Goal: Task Accomplishment & Management: Manage account settings

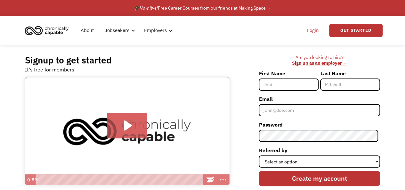
click at [200, 31] on link "Login" at bounding box center [314, 30] width 20 height 21
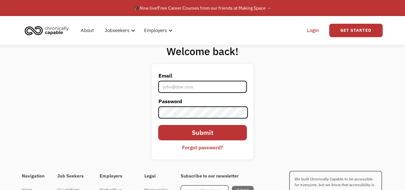
type input "[EMAIL_ADDRESS][DOMAIN_NAME]"
click at [178, 89] on input "[EMAIL_ADDRESS][DOMAIN_NAME]" at bounding box center [202, 87] width 88 height 12
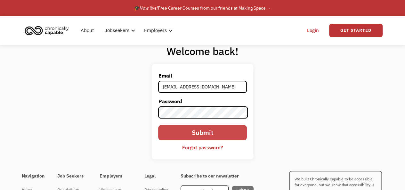
click at [176, 132] on input "Submit" at bounding box center [202, 132] width 88 height 15
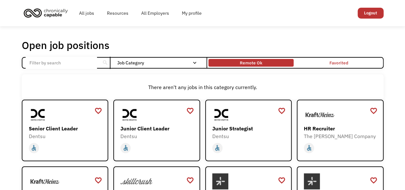
click at [267, 64] on div "Remote Ok" at bounding box center [251, 63] width 85 height 4
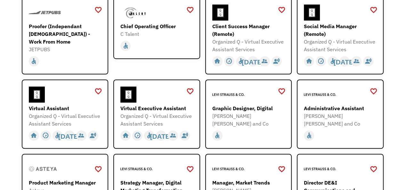
scroll to position [202, 0]
click at [62, 109] on div "Virtual Assistant" at bounding box center [66, 109] width 74 height 8
click at [152, 109] on div "Virtual Executive Assistant" at bounding box center [158, 109] width 74 height 8
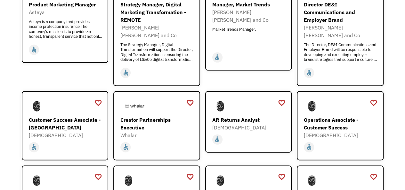
scroll to position [406, 0]
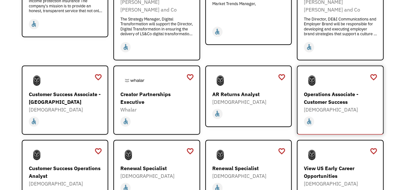
click at [316, 91] on div "Operations Associate - Customer Success" at bounding box center [341, 97] width 74 height 15
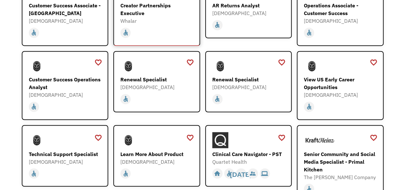
scroll to position [497, 0]
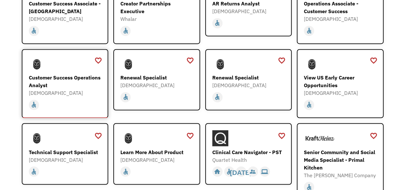
click at [52, 74] on div "Customer Success Operations Analyst" at bounding box center [66, 81] width 74 height 15
click at [184, 74] on div "Renewal Specialist" at bounding box center [158, 78] width 74 height 8
click at [254, 148] on div "Clinical Care Navigator - PST" at bounding box center [249, 152] width 74 height 8
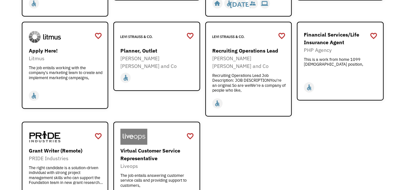
scroll to position [747, 0]
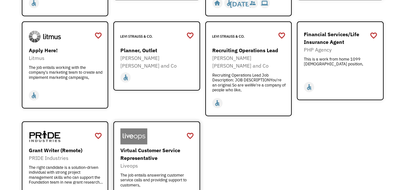
click at [152, 146] on div "Virtual Customer Service Representative" at bounding box center [158, 153] width 74 height 15
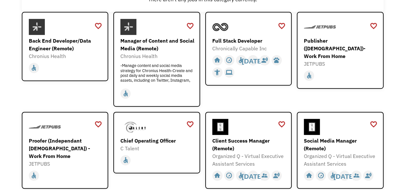
scroll to position [0, 0]
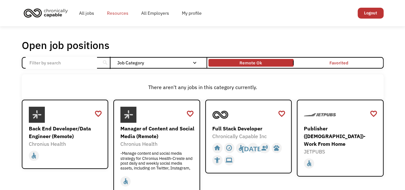
click at [111, 16] on link "Resources" at bounding box center [118, 13] width 34 height 21
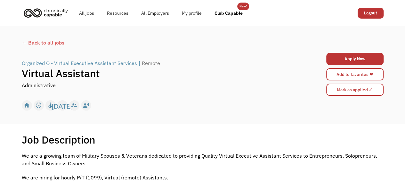
scroll to position [0, 0]
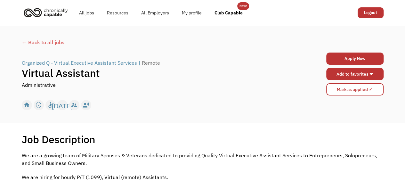
click at [335, 75] on link "Add to favorites ❤" at bounding box center [355, 74] width 57 height 12
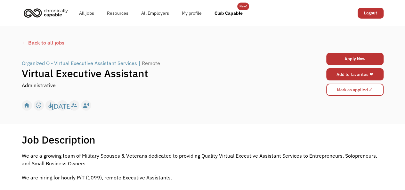
click at [335, 73] on link "Add to favorites ❤" at bounding box center [355, 74] width 57 height 12
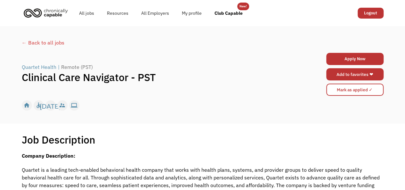
click at [349, 77] on link "Add to favorites ❤" at bounding box center [355, 74] width 57 height 12
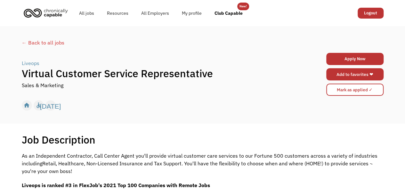
click at [337, 71] on link "Add to favorites ❤" at bounding box center [355, 74] width 57 height 12
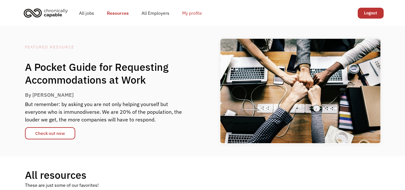
click at [190, 14] on link "My profile" at bounding box center [192, 13] width 33 height 21
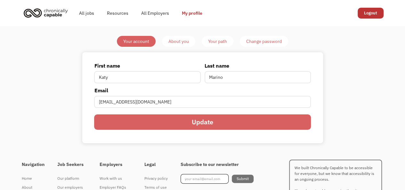
click at [182, 40] on div "About you" at bounding box center [179, 41] width 21 height 8
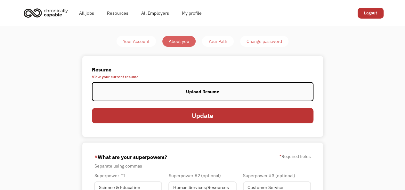
click at [203, 91] on div "Upload Resume" at bounding box center [202, 92] width 33 height 8
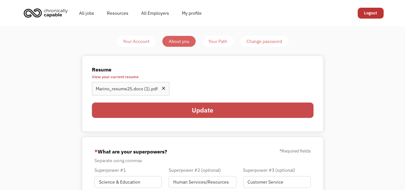
click at [237, 108] on input "Update" at bounding box center [203, 110] width 222 height 15
type input "Please wait..."
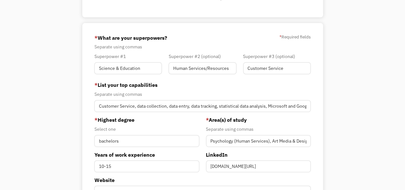
scroll to position [91, 0]
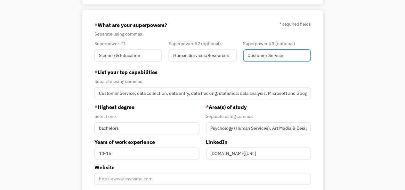
click at [254, 56] on input "Customer Service" at bounding box center [277, 55] width 68 height 12
click at [269, 56] on input "Human and Customer Services" at bounding box center [277, 55] width 68 height 12
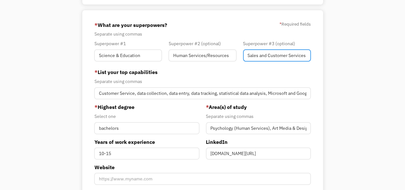
type input "Sales and Customer Services"
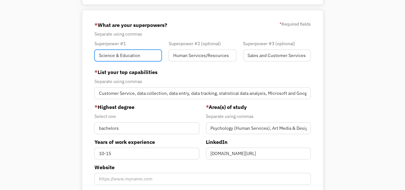
click at [120, 55] on input "Science & Education" at bounding box center [128, 55] width 68 height 12
click at [120, 55] on input "Education" at bounding box center [128, 55] width 68 height 12
type input "Education"
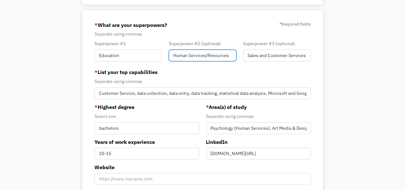
click at [208, 54] on input "Human Services/Resources" at bounding box center [203, 55] width 68 height 12
type input "Human Services and Community Resources"
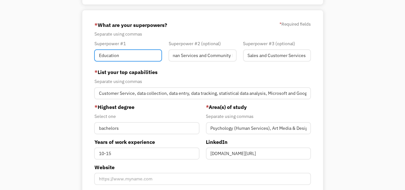
scroll to position [0, 0]
click at [130, 56] on input "Education" at bounding box center [128, 55] width 68 height 12
type input "Education and Training"
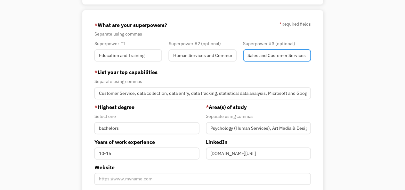
click at [278, 55] on input "Sales and Customer Services" at bounding box center [277, 55] width 68 height 12
click at [261, 54] on input "Sales and Customer Services" at bounding box center [277, 55] width 68 height 12
type input "Data Collection, Cleaning, Tracking"
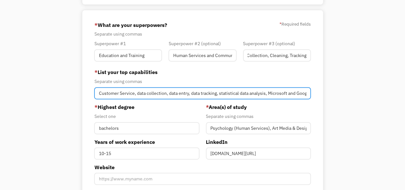
scroll to position [0, 0]
click at [238, 95] on input "Customer Service, data collection, data entry, data tracking, statistical data …" at bounding box center [202, 93] width 217 height 12
click at [99, 93] on input "Customer Service, data collection, data entry, data tracking, statistical data …" at bounding box center [202, 93] width 217 height 12
click at [166, 93] on input "Human Services, data collection/entry/tracking/statistical data analysis, Micro…" at bounding box center [202, 93] width 217 height 12
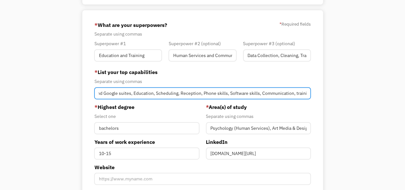
click at [262, 94] on input "Human Services, data collection/entry/tracking/statistical data analysis, Micro…" at bounding box center [202, 93] width 217 height 12
type input "Human Services, data collection/entry/tracking/statistical data analysis, Micro…"
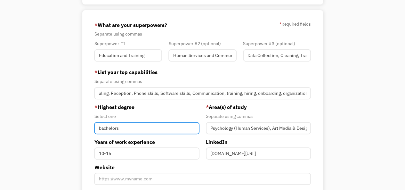
scroll to position [0, 0]
click at [101, 129] on input "bachelors" at bounding box center [146, 128] width 105 height 12
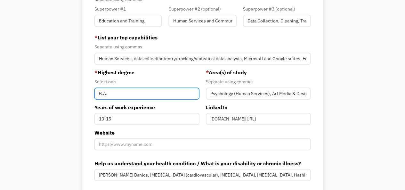
scroll to position [129, 0]
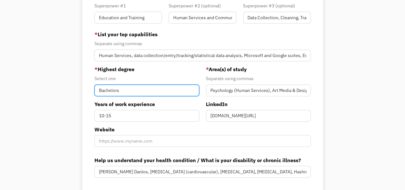
type input "Bachelors"
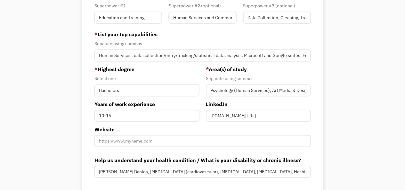
click at [190, 102] on label "Years of work experience" at bounding box center [146, 104] width 105 height 8
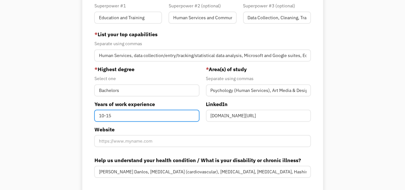
click at [190, 110] on input "10-15" at bounding box center [146, 116] width 105 height 12
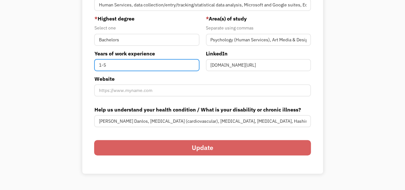
scroll to position [180, 0]
type input "1-5"
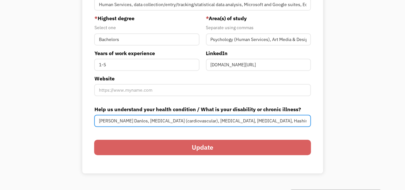
click at [131, 121] on input "Ehlers Danlos, Dysautonomia (cardiovascular), Mixed Connective Tissue Disease, …" at bounding box center [202, 121] width 217 height 12
click at [192, 121] on input "Ehlers Danlos, Dysautonomia (cardiovascular), Mixed Connective Tissue Disease, …" at bounding box center [202, 121] width 217 height 12
click at [279, 121] on input "Ehlers Danlos, Dysautonomia, Mixed Connective Tissue Disease, Fibromyalgia, Has…" at bounding box center [202, 121] width 217 height 12
drag, startPoint x: 263, startPoint y: 121, endPoint x: 310, endPoint y: 122, distance: 46.8
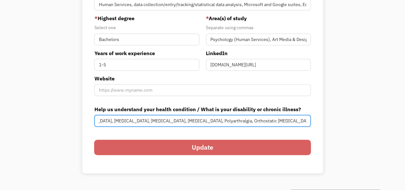
click at [310, 122] on input "Ehlers Danlos, Dysautonomia, Mixed Connective Tissue Disease, Fibromyalgia, Has…" at bounding box center [202, 121] width 217 height 12
click at [211, 122] on input "Ehlers Danlos, Dysautonomia, Mixed Connective Tissue Disease, Fibromyalgia, Has…" at bounding box center [202, 121] width 217 height 12
click at [122, 123] on input "Ehlers Danlos, Dysautonomia, Mixed Connective Tissue Disease, Fibromyalgia, Has…" at bounding box center [202, 121] width 217 height 12
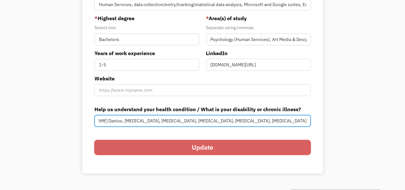
type input "Ehlers Danlos, Dysautonomia, Mixed Connective Tissue Disease, Fibromyalgia, Has…"
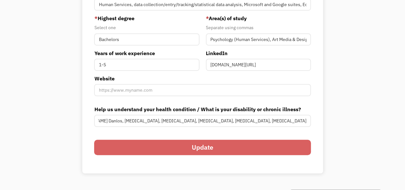
scroll to position [0, 0]
click at [125, 154] on input "Update" at bounding box center [202, 147] width 217 height 15
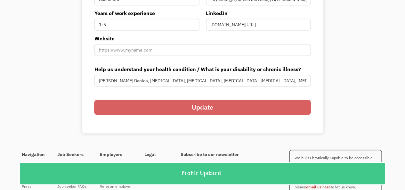
scroll to position [221, 0]
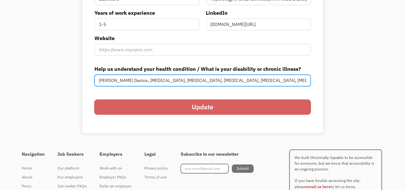
click at [306, 81] on input "Ehlers Danlos, Dysautonomia, Mixed Connective Tissue Disease, Fibromyalgia, Has…" at bounding box center [202, 80] width 217 height 12
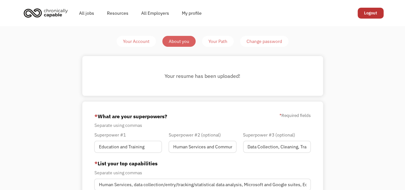
scroll to position [0, 0]
click at [221, 42] on div "Your Path" at bounding box center [218, 41] width 19 height 8
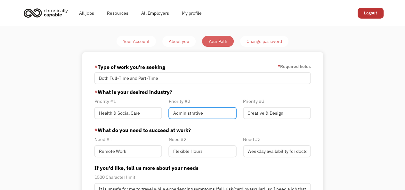
click at [204, 117] on input "Administrative" at bounding box center [203, 113] width 68 height 12
type input "A"
type input "Human & Community Resources"
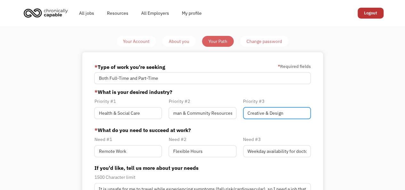
scroll to position [0, 0]
drag, startPoint x: 287, startPoint y: 113, endPoint x: 234, endPoint y: 117, distance: 53.3
click at [234, 117] on div "Priority #1 Health & Social Care Priority #2 Human & Community Resources Priori…" at bounding box center [202, 109] width 223 height 25
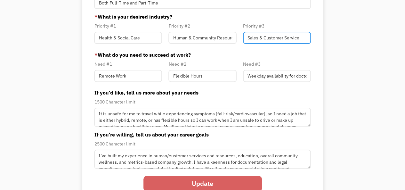
scroll to position [76, 0]
type input "Sales & Customer Service"
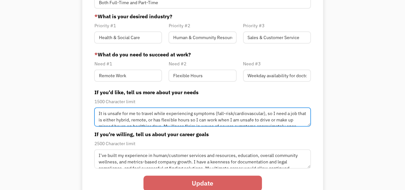
click at [263, 114] on textarea "It is unsafe for me to travel while experiencing symptoms (fall-risk/cardiovasc…" at bounding box center [202, 116] width 217 height 19
click at [128, 113] on textarea "It is unsafe for me to travel while experiencing symptoms, so I need a job that…" at bounding box center [202, 116] width 217 height 19
click at [168, 121] on textarea "It is unsafe for me to travel while experiencing symptoms, so I need a job that…" at bounding box center [202, 116] width 217 height 19
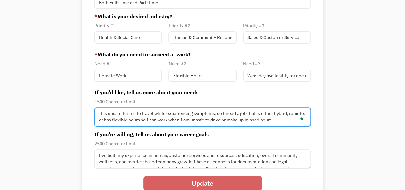
click at [190, 120] on textarea "It is unsafe for me to travel while experiencing symptoms, so I need a job that…" at bounding box center [202, 116] width 217 height 19
click at [266, 121] on textarea "It is unsafe for me to travel while experiencing symptoms, so I need a job that…" at bounding box center [202, 116] width 217 height 19
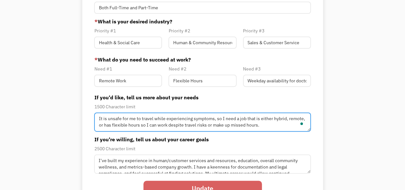
scroll to position [71, 0]
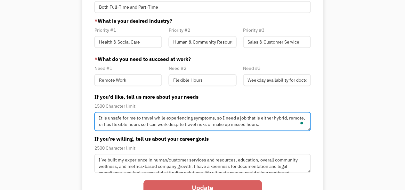
click at [202, 119] on textarea "It is unsafe for me to travel while experiencing symptoms, so I need a job that…" at bounding box center [202, 121] width 217 height 19
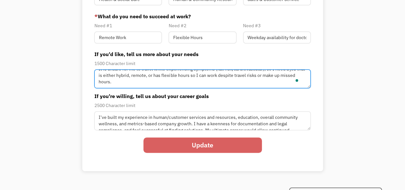
scroll to position [114, 0]
type textarea "It is unsafe for me to travel while experiencing symptoms (fall risk/cardiovasc…"
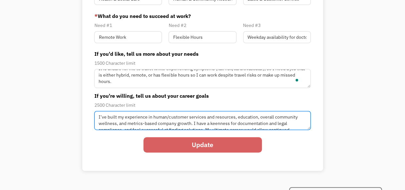
click at [177, 124] on textarea "I’ve built my experience in human/customer services and resources, education, o…" at bounding box center [202, 120] width 217 height 19
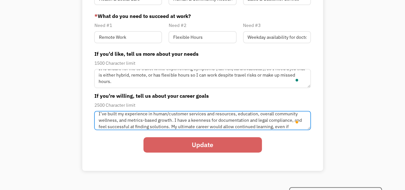
scroll to position [13, 0]
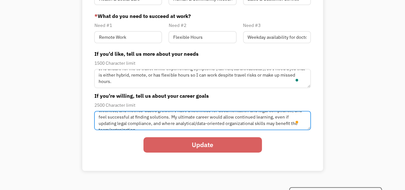
click at [99, 116] on textarea "I’ve built my experience in human/customer services and resources, education, o…" at bounding box center [202, 120] width 217 height 19
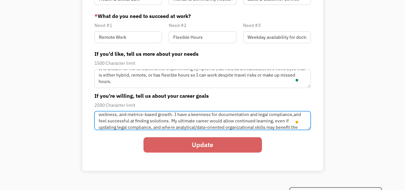
scroll to position [9, 0]
click at [158, 121] on textarea "I’ve built my experience in human/customer services and resources, education, o…" at bounding box center [202, 120] width 217 height 19
click at [151, 128] on textarea "I’ve built my experience in human/customer services and resources, education, o…" at bounding box center [202, 120] width 217 height 19
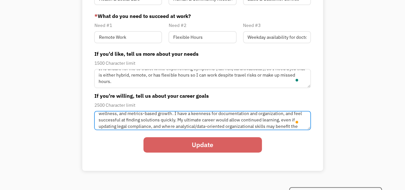
scroll to position [10, 0]
click at [112, 126] on textarea "I’ve built my experience in human/customer services and resources, education, o…" at bounding box center [202, 120] width 217 height 19
click at [274, 127] on textarea "I’ve built my experience in human/customer services and resources, education, o…" at bounding box center [202, 120] width 217 height 19
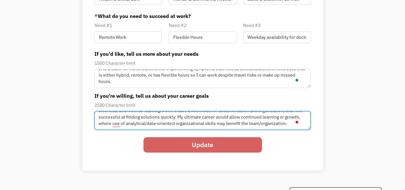
click at [274, 127] on textarea "I’ve built my experience in human/customer services and resources, education, o…" at bounding box center [202, 120] width 217 height 19
click at [126, 124] on textarea "I’ve built my experience in human/customer services and resources, education, o…" at bounding box center [202, 120] width 217 height 19
click at [210, 123] on textarea "I’ve built my experience in human/customer services and resources, education, o…" at bounding box center [202, 120] width 217 height 19
type textarea "I’ve built my experience in human/customer services and resources, education, o…"
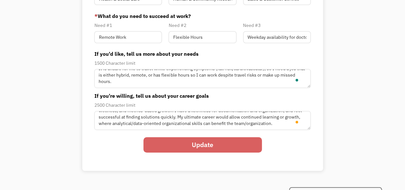
click at [233, 147] on input "Update" at bounding box center [203, 144] width 119 height 15
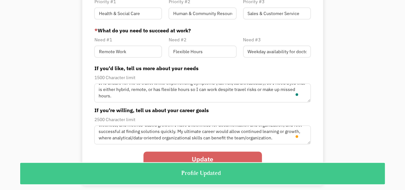
scroll to position [99, 0]
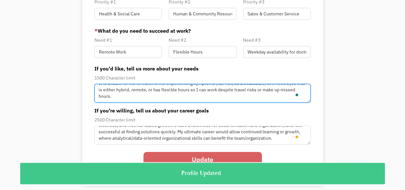
click at [121, 96] on textarea "It is unsafe for me to travel while experiencing symptoms (fall risk/cardiovasc…" at bounding box center [202, 93] width 217 height 19
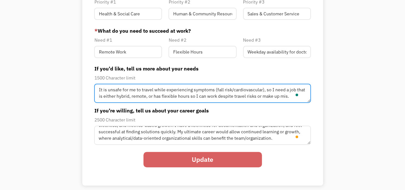
scroll to position [0, 0]
type textarea "It is unsafe for me to travel while experiencing symptoms (fall risk/cardiovasc…"
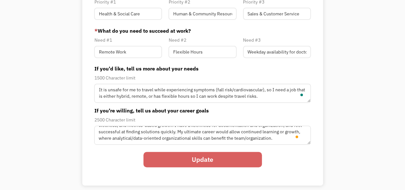
click at [191, 162] on input "Update" at bounding box center [203, 159] width 119 height 15
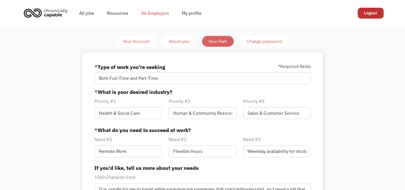
click at [163, 12] on link "All Employers" at bounding box center [155, 13] width 41 height 21
click at [137, 36] on link "Your Account" at bounding box center [136, 41] width 39 height 11
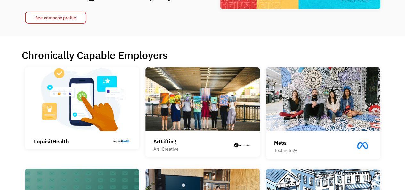
scroll to position [102, 0]
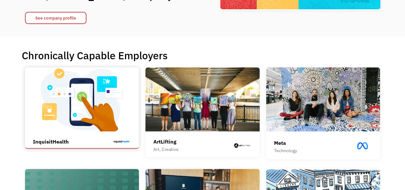
click at [99, 126] on img at bounding box center [82, 99] width 114 height 64
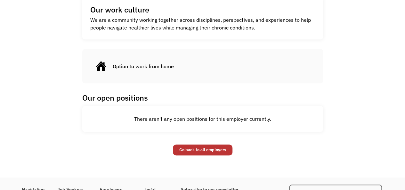
scroll to position [248, 0]
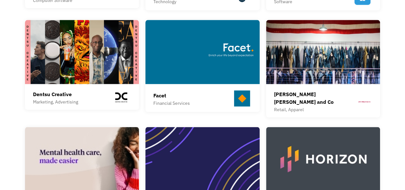
scroll to position [352, 0]
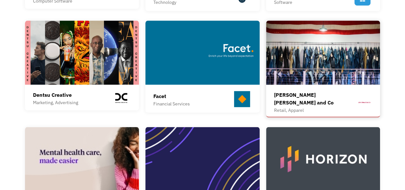
click at [294, 57] on img at bounding box center [323, 53] width 114 height 64
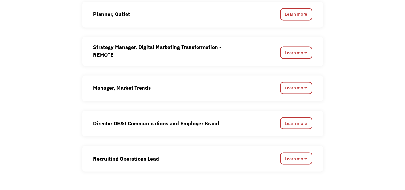
scroll to position [509, 0]
click at [163, 146] on div "Recruiting Operations Lead Learn more" at bounding box center [202, 159] width 241 height 26
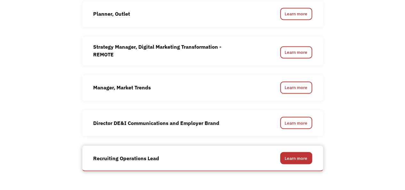
click at [302, 152] on link "Learn more" at bounding box center [296, 158] width 32 height 12
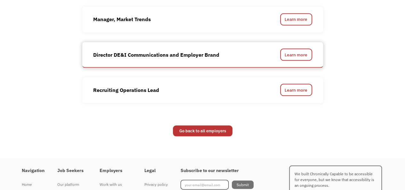
scroll to position [578, 0]
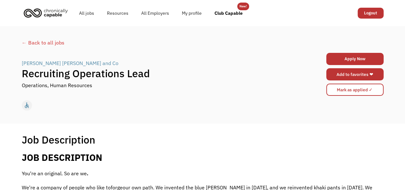
click at [340, 73] on link "Add to favorites ❤" at bounding box center [355, 74] width 57 height 12
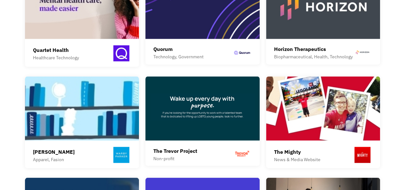
scroll to position [422, 0]
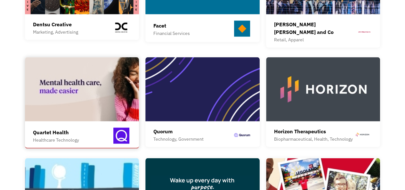
click at [90, 97] on img at bounding box center [82, 89] width 114 height 64
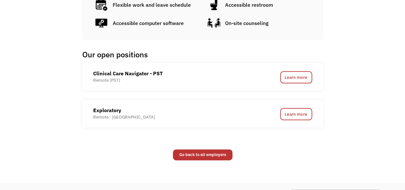
scroll to position [335, 0]
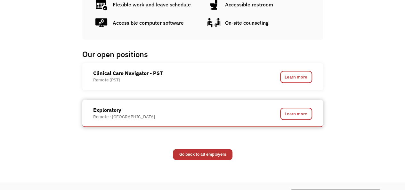
click at [120, 110] on div "Exploratory" at bounding box center [124, 110] width 62 height 8
click at [294, 117] on link "Learn more" at bounding box center [296, 114] width 32 height 12
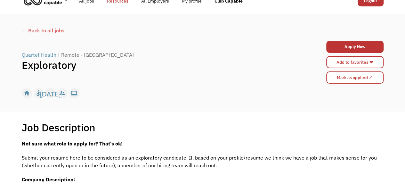
scroll to position [12, 0]
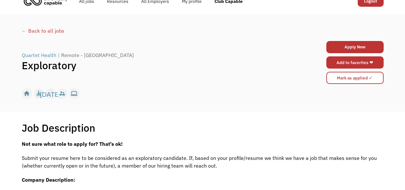
click at [339, 62] on link "Add to favorites ❤" at bounding box center [355, 62] width 57 height 12
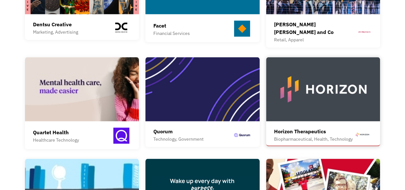
click at [320, 93] on img at bounding box center [323, 89] width 114 height 64
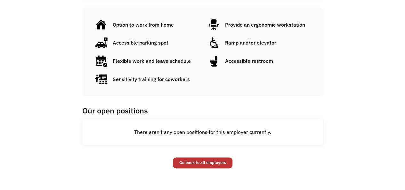
scroll to position [480, 0]
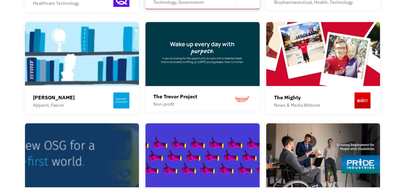
scroll to position [560, 0]
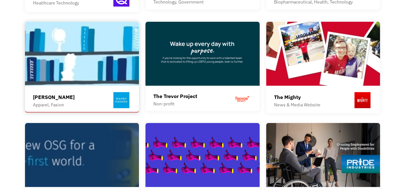
click at [83, 79] on img at bounding box center [82, 53] width 114 height 64
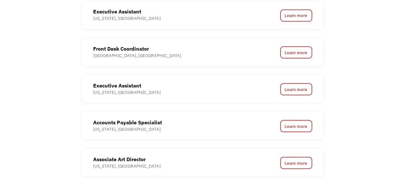
scroll to position [667, 0]
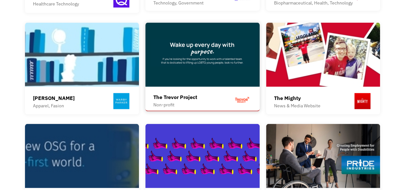
click at [193, 93] on div "The Trevor Project" at bounding box center [176, 97] width 44 height 8
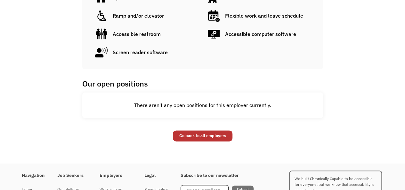
scroll to position [399, 0]
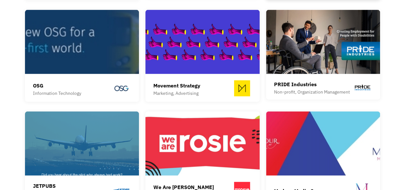
scroll to position [674, 0]
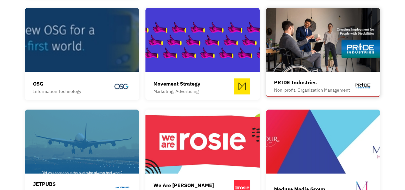
click at [297, 75] on div "PRIDE Industries Non-profit, Organization Management PRIDE Industries delivers …" at bounding box center [323, 85] width 98 height 21
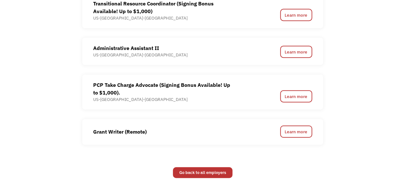
scroll to position [750, 0]
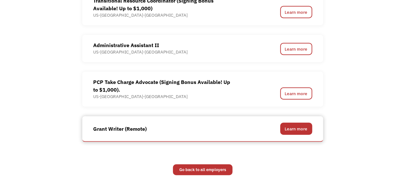
click at [290, 127] on link "Learn more" at bounding box center [296, 129] width 32 height 12
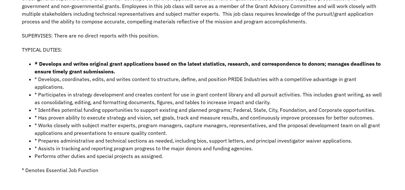
scroll to position [217, 0]
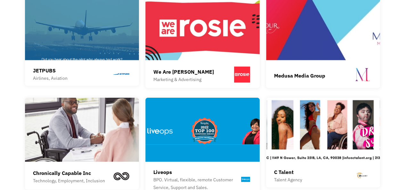
scroll to position [789, 0]
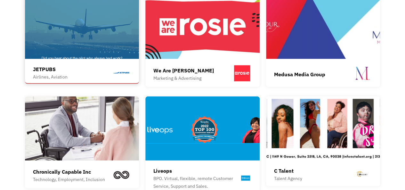
click at [95, 62] on div "JETPUBS Airlines, Aviation Our primary purpose and reason for existing is to ma…" at bounding box center [82, 72] width 98 height 21
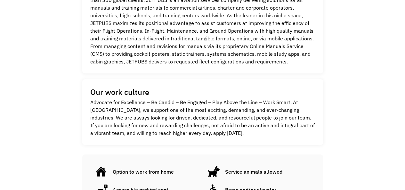
scroll to position [360, 0]
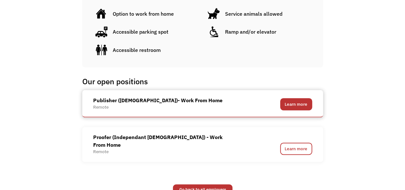
click at [302, 103] on link "Learn more" at bounding box center [296, 104] width 32 height 12
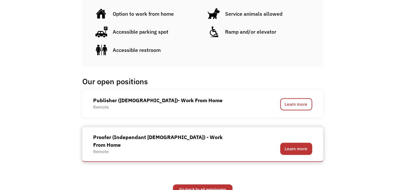
click at [296, 143] on link "Learn more" at bounding box center [296, 149] width 32 height 12
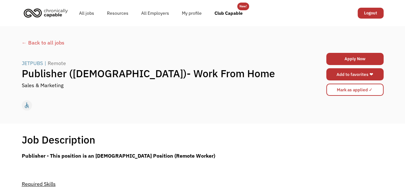
click at [342, 77] on link "Add to favorites ❤" at bounding box center [355, 74] width 57 height 12
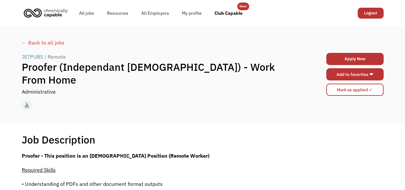
click at [328, 69] on link "Add to favorites ❤" at bounding box center [355, 74] width 57 height 12
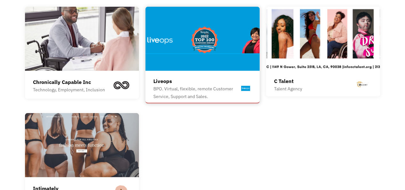
scroll to position [880, 0]
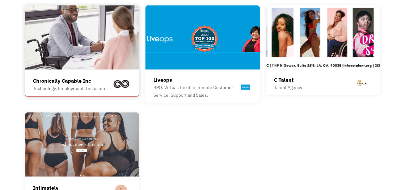
click at [123, 66] on div "Chronically Capable Inc Technology, Employment, Inclusion Chronically Capable i…" at bounding box center [82, 50] width 114 height 91
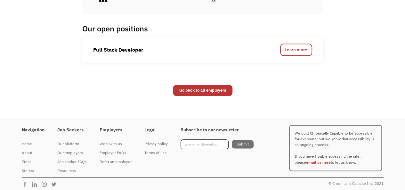
scroll to position [315, 0]
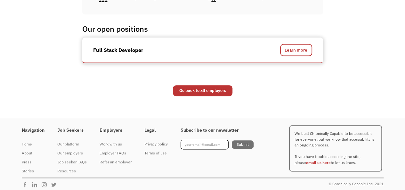
click at [108, 54] on div "Full Stack Developer" at bounding box center [173, 50] width 160 height 12
click at [297, 49] on link "Learn more" at bounding box center [296, 50] width 32 height 12
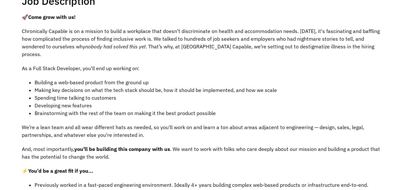
scroll to position [125, 0]
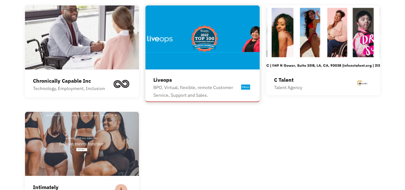
click at [187, 73] on div "Liveops BPO. Virtual, flexible, remote Customer Service, Support and Sales. Pro…" at bounding box center [203, 87] width 98 height 29
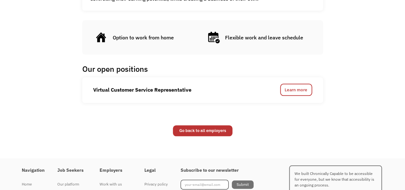
scroll to position [275, 0]
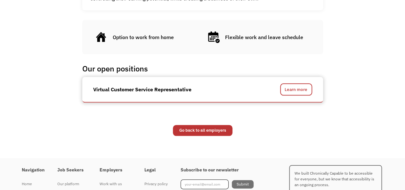
click at [171, 93] on div "Virtual Customer Service Representative" at bounding box center [142, 90] width 98 height 8
click at [304, 90] on link "Learn more" at bounding box center [296, 89] width 32 height 12
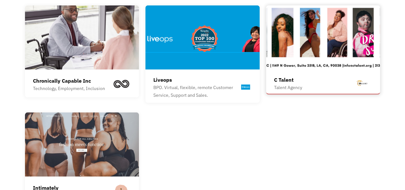
click at [299, 73] on div "C Talent Talent Agency" at bounding box center [323, 83] width 98 height 21
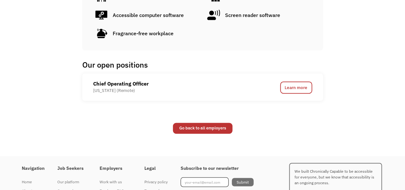
scroll to position [443, 0]
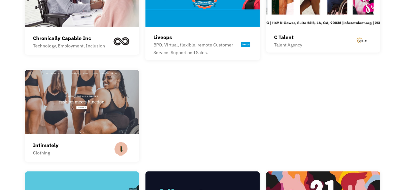
scroll to position [947, 0]
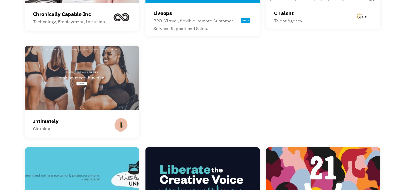
click at [129, 82] on img at bounding box center [82, 78] width 114 height 64
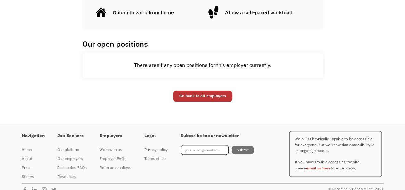
scroll to position [312, 0]
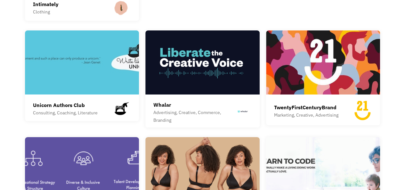
scroll to position [1058, 0]
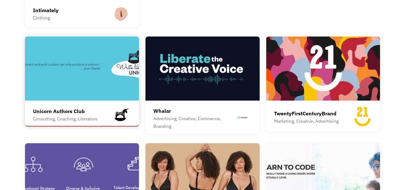
click at [100, 91] on img at bounding box center [82, 69] width 114 height 64
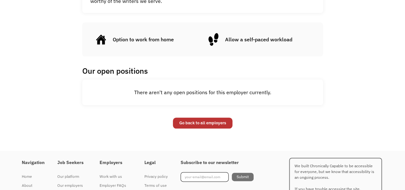
scroll to position [300, 0]
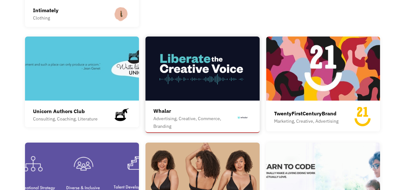
click at [199, 73] on img at bounding box center [203, 69] width 114 height 64
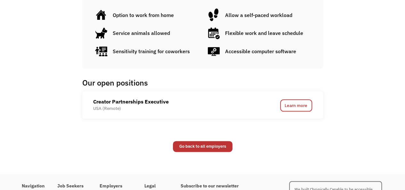
scroll to position [355, 0]
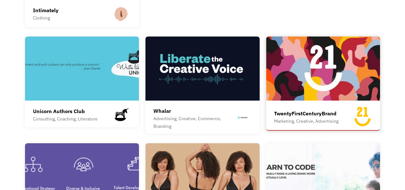
click at [304, 89] on img at bounding box center [323, 69] width 114 height 64
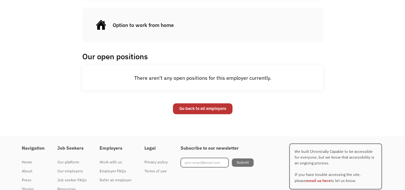
scroll to position [383, 0]
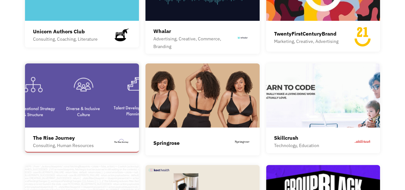
scroll to position [1138, 0]
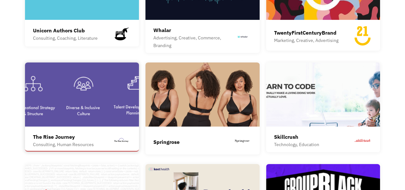
click at [97, 100] on img at bounding box center [82, 94] width 114 height 64
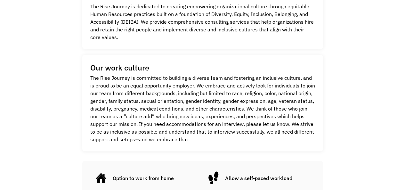
scroll to position [321, 0]
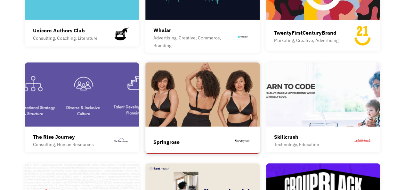
click at [204, 118] on img at bounding box center [203, 94] width 114 height 64
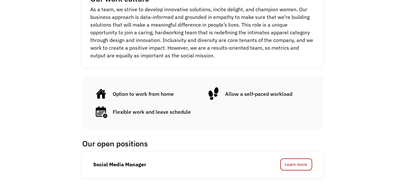
scroll to position [295, 0]
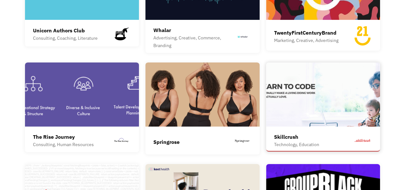
click at [319, 114] on img at bounding box center [323, 94] width 114 height 64
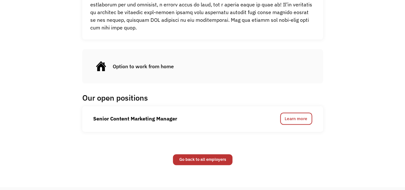
scroll to position [416, 0]
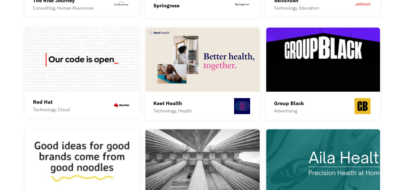
scroll to position [1275, 0]
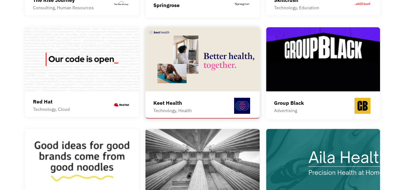
click at [202, 80] on img at bounding box center [203, 59] width 114 height 64
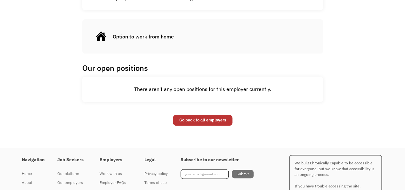
scroll to position [336, 0]
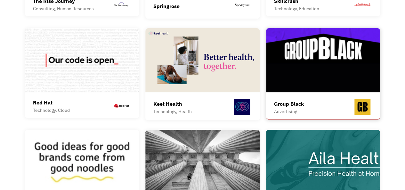
click at [323, 104] on div "Group Black Advertising" at bounding box center [323, 108] width 98 height 18
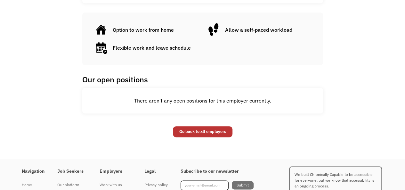
scroll to position [330, 0]
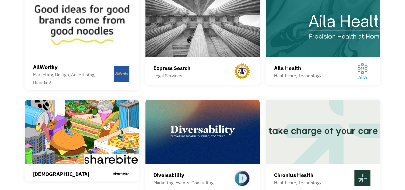
scroll to position [1413, 0]
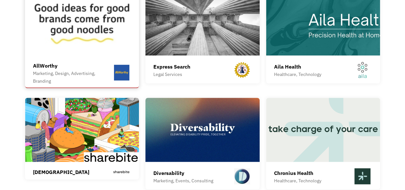
click at [63, 39] on img at bounding box center [82, 23] width 114 height 64
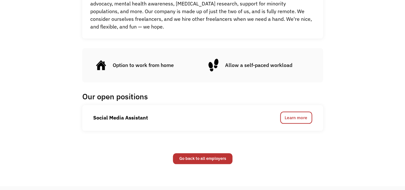
scroll to position [276, 0]
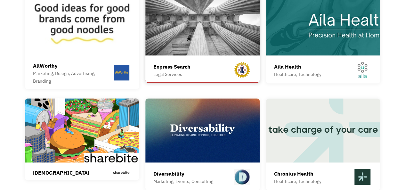
click at [210, 45] on img at bounding box center [203, 23] width 114 height 64
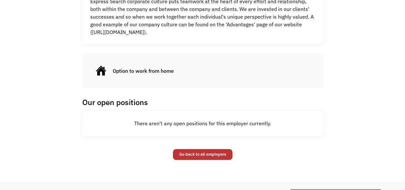
scroll to position [280, 0]
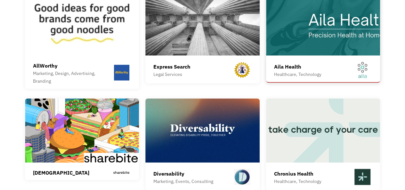
click at [329, 62] on div "Aila Health Healthcare, Technology" at bounding box center [323, 71] width 98 height 18
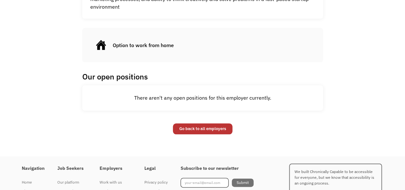
scroll to position [306, 0]
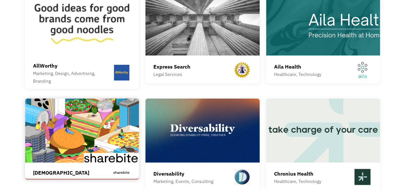
click at [84, 146] on img at bounding box center [82, 130] width 114 height 64
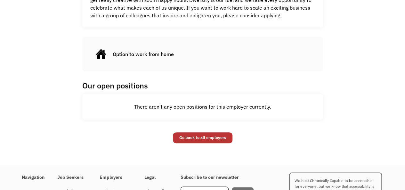
scroll to position [308, 0]
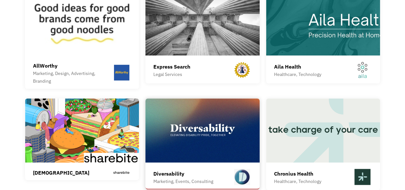
click at [188, 125] on img at bounding box center [203, 130] width 114 height 64
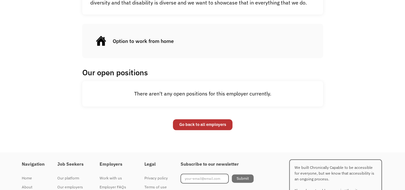
scroll to position [294, 0]
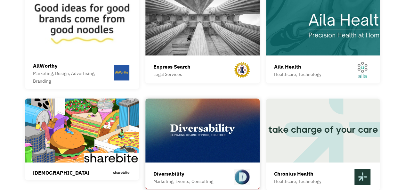
scroll to position [1413, 0]
click at [306, 130] on img at bounding box center [323, 130] width 114 height 64
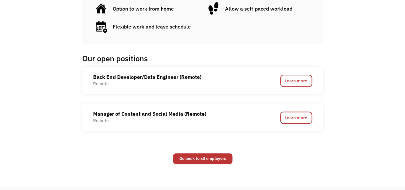
scroll to position [353, 0]
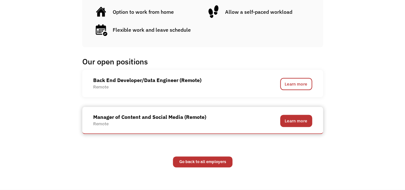
click at [297, 125] on link "Learn more" at bounding box center [296, 121] width 32 height 12
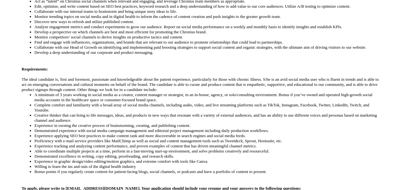
scroll to position [246, 0]
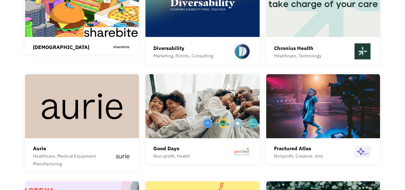
scroll to position [1539, 0]
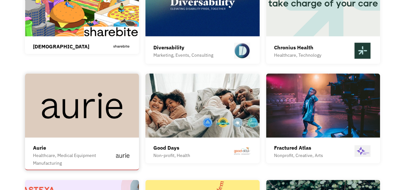
click at [119, 106] on img at bounding box center [82, 105] width 114 height 64
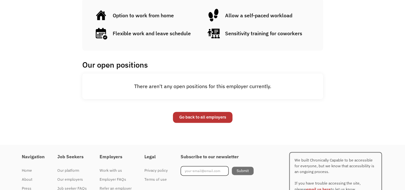
scroll to position [336, 0]
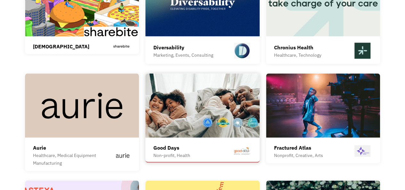
click at [216, 102] on img at bounding box center [203, 105] width 114 height 64
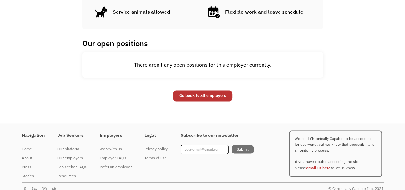
scroll to position [412, 0]
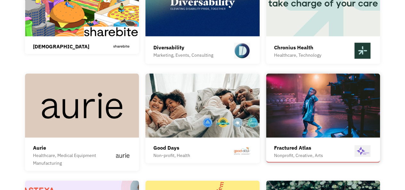
click at [308, 112] on img at bounding box center [323, 105] width 114 height 64
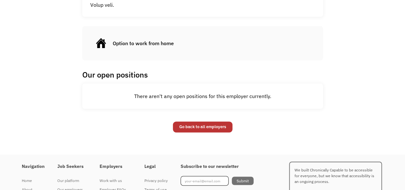
scroll to position [440, 0]
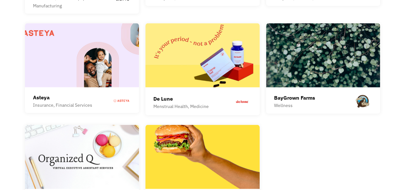
scroll to position [1697, 0]
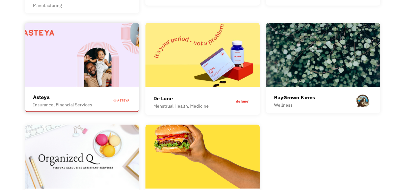
click at [96, 64] on img at bounding box center [82, 55] width 114 height 64
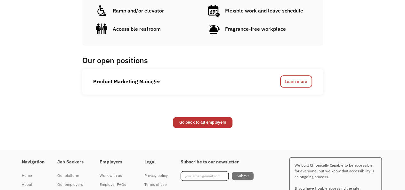
scroll to position [410, 0]
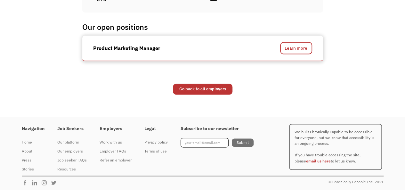
click at [182, 53] on div "Product Marketing Manager" at bounding box center [173, 48] width 160 height 12
click at [308, 43] on link "Learn more" at bounding box center [296, 48] width 32 height 12
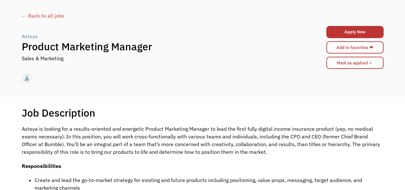
scroll to position [27, 0]
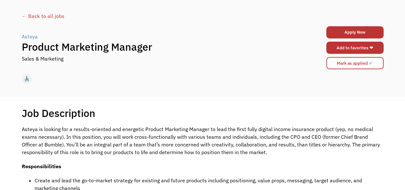
click at [350, 46] on link "Add to favorites ❤" at bounding box center [355, 48] width 57 height 12
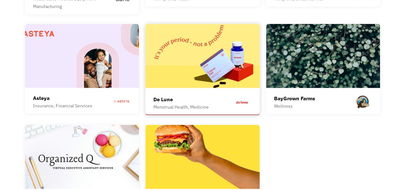
click at [203, 69] on img at bounding box center [203, 56] width 114 height 64
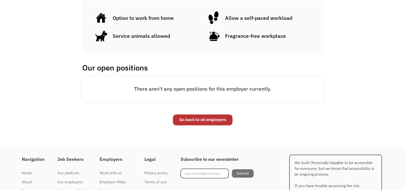
scroll to position [285, 0]
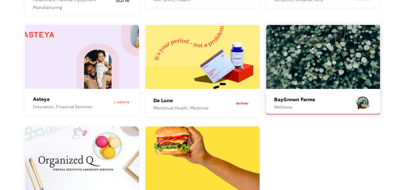
click at [298, 69] on img at bounding box center [323, 57] width 114 height 64
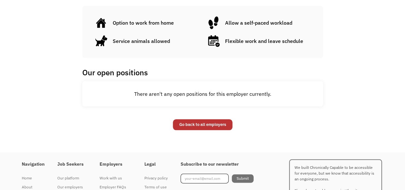
scroll to position [276, 0]
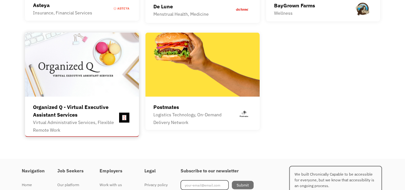
click at [107, 87] on img at bounding box center [82, 64] width 114 height 64
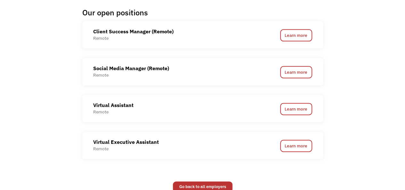
scroll to position [385, 0]
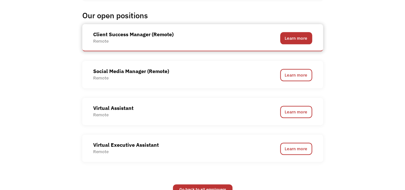
click at [296, 39] on link "Learn more" at bounding box center [296, 38] width 32 height 12
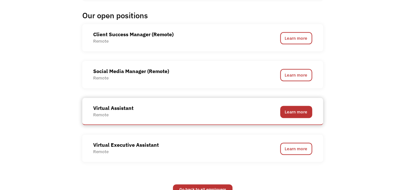
click at [289, 112] on link "Learn more" at bounding box center [296, 112] width 32 height 12
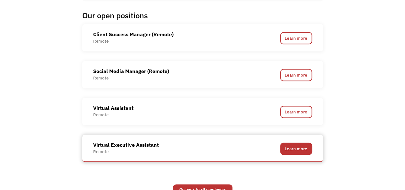
click at [290, 150] on link "Learn more" at bounding box center [296, 149] width 32 height 12
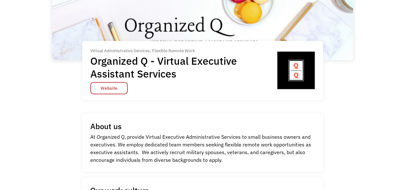
scroll to position [0, 0]
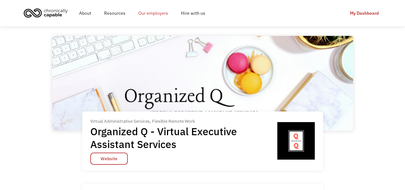
click at [150, 12] on link "Our employers" at bounding box center [153, 13] width 43 height 21
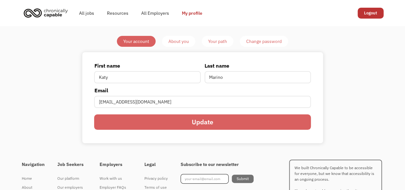
click at [180, 39] on div "About you" at bounding box center [179, 41] width 21 height 8
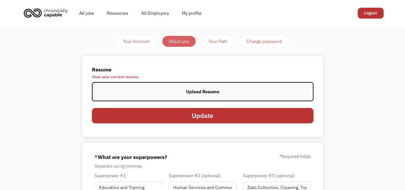
click at [192, 98] on label "Upload Resume" at bounding box center [203, 91] width 222 height 19
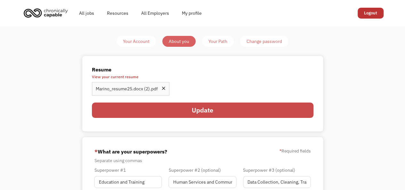
click at [214, 114] on input "Update" at bounding box center [203, 110] width 222 height 15
type input "Please wait..."
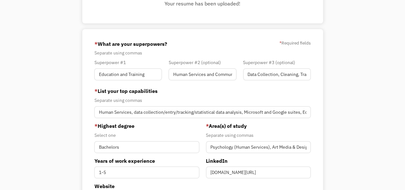
scroll to position [99, 0]
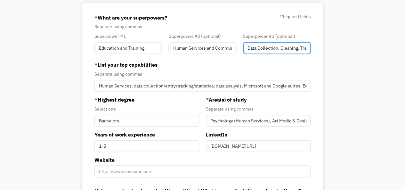
click at [265, 50] on input "Data Collection, Cleaning, Tracking" at bounding box center [277, 48] width 68 height 12
type input "D"
type input "M"
type input "D"
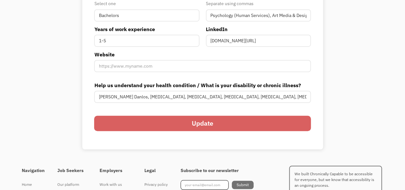
scroll to position [228, 0]
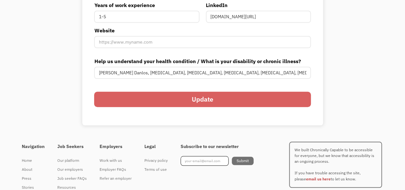
type input "Statistical Data Analytics/Collection/Tracking"
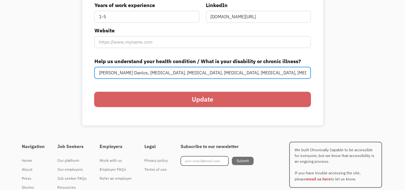
scroll to position [0, 0]
click at [161, 74] on input "Ehlers Danlos, Dysautonomia, Mixed Connective Tissue Disease, Fibromyalgia, Has…" at bounding box center [202, 73] width 217 height 12
click at [259, 74] on input "Ehlers Danlos, Dysautonomia, Mixed Connective Tissue Disease, Fibromyalgia, Has…" at bounding box center [202, 73] width 217 height 12
click at [280, 72] on input "Ehlers Danlos, Dysautonomia, Mixed Connective Tissue Disease, Hashimoto's Thyro…" at bounding box center [202, 73] width 217 height 12
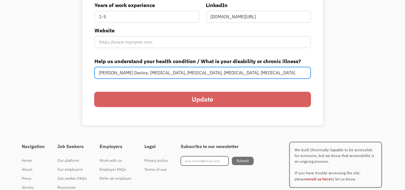
type input "Ehlers Danlos, Dysautonomia, Mixed Connective Tissue Disease, Hashimoto's Thyro…"
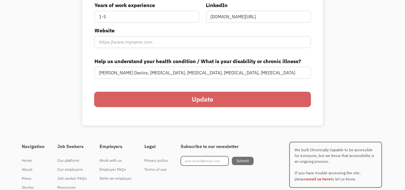
scroll to position [0, 0]
click at [265, 102] on input "Update" at bounding box center [202, 99] width 217 height 15
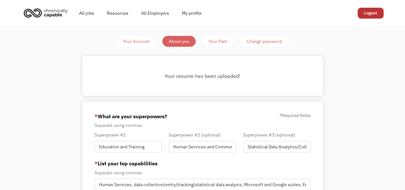
click at [226, 43] on div "Your Path" at bounding box center [218, 41] width 19 height 8
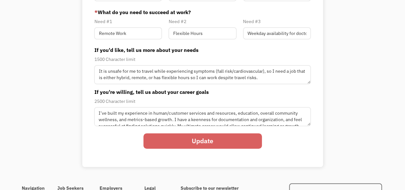
scroll to position [116, 0]
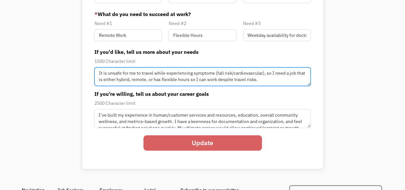
click at [206, 75] on textarea "It is unsafe for me to travel while experiencing symptoms (fall risk/cardiovasc…" at bounding box center [202, 76] width 217 height 19
click at [194, 75] on textarea "It is unsafe for me to travel while experiencing symptoms (fall risk/cardiovasc…" at bounding box center [202, 76] width 217 height 19
click at [216, 80] on textarea "It is unsafe for me to travel while experiencing symptoms (fall risk/cardiovasc…" at bounding box center [202, 76] width 217 height 19
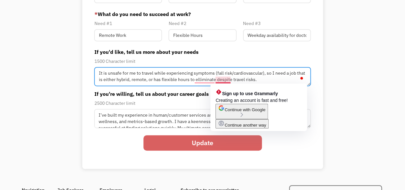
click at [224, 79] on textarea "It is unsafe for me to travel while experiencing symptoms (fall risk/cardiovasc…" at bounding box center [202, 76] width 217 height 19
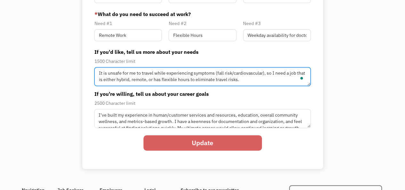
click at [240, 80] on textarea "It is unsafe for me to travel while experiencing symptoms (fall risk/cardiovasc…" at bounding box center [202, 76] width 217 height 19
click at [216, 79] on textarea "It is unsafe for me to travel while experiencing symptoms (fall risk/cardiovasc…" at bounding box center [202, 76] width 217 height 19
type textarea "It is unsafe for me to travel while experiencing symptoms (fall risk/cardiovasc…"
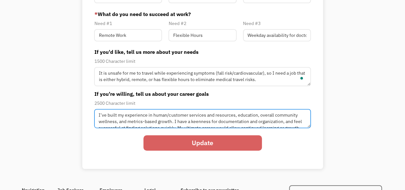
click at [146, 116] on textarea "I’ve built my experience in human/customer services and resources, education, o…" at bounding box center [202, 118] width 217 height 19
click at [172, 115] on textarea "I’ve built my experiences in human/customer services and resources, education, …" at bounding box center [202, 118] width 217 height 19
click at [217, 114] on textarea "I’ve built my experiences in human/customer services and resources, education, …" at bounding box center [202, 118] width 217 height 19
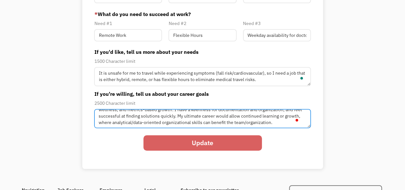
scroll to position [12, 0]
click at [266, 123] on textarea "I’ve built my experiences in human/customer services and resources, education, …" at bounding box center [202, 118] width 217 height 19
type textarea "I’ve built my experiences in human/customer services and resources, education, …"
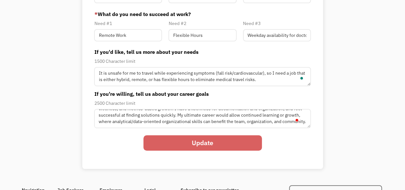
click at [242, 142] on input "Update" at bounding box center [203, 142] width 119 height 15
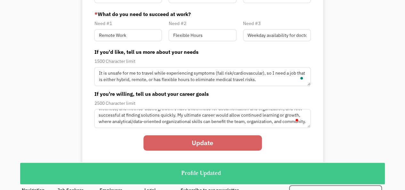
scroll to position [0, 0]
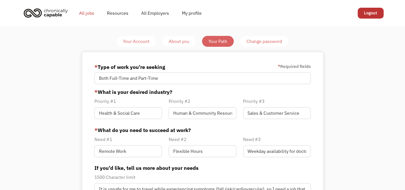
click at [84, 14] on link "All jobs" at bounding box center [87, 13] width 28 height 21
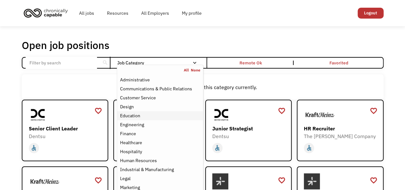
click at [151, 117] on div "Education" at bounding box center [160, 116] width 80 height 8
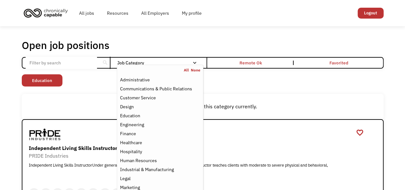
click at [289, 100] on div "There aren't any jobs in this category currently." at bounding box center [203, 107] width 362 height 26
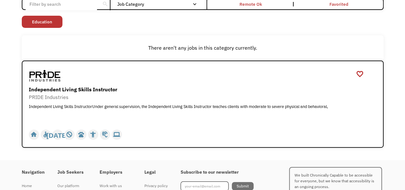
scroll to position [58, 0]
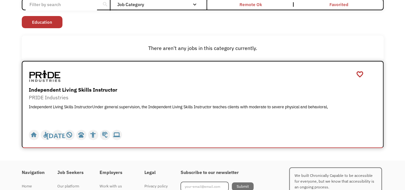
click at [237, 104] on div "Independent Living Skills Instructor PRIDE Industries Independent Living Skills…" at bounding box center [204, 105] width 350 height 38
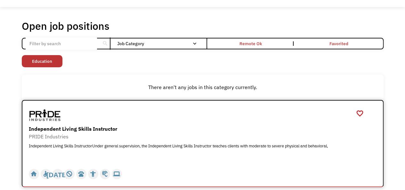
scroll to position [18, 0]
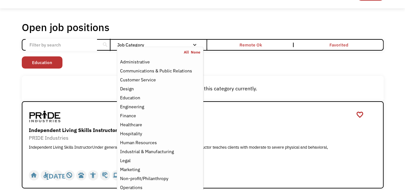
click at [195, 52] on link "None" at bounding box center [196, 52] width 10 height 5
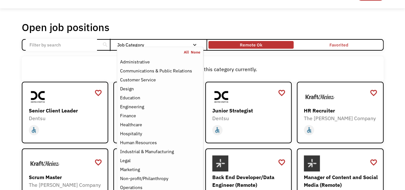
click at [246, 42] on div "Remote Ok" at bounding box center [251, 45] width 22 height 8
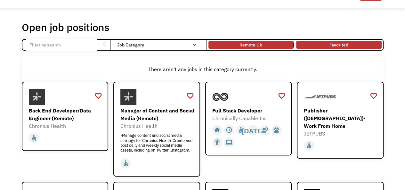
click at [311, 46] on link "Favorited" at bounding box center [339, 45] width 88 height 10
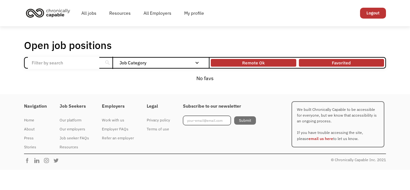
click at [267, 61] on div "Remote Ok" at bounding box center [253, 63] width 85 height 4
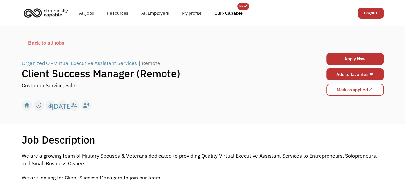
click at [337, 74] on link "Add to favorites ❤" at bounding box center [355, 74] width 57 height 12
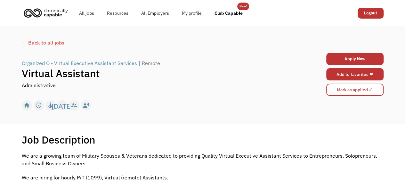
click at [337, 71] on link "Add to favorites ❤" at bounding box center [355, 74] width 57 height 12
click at [339, 75] on div "Add to favorites ❤ Favorited ❤ Saving..." at bounding box center [355, 74] width 57 height 15
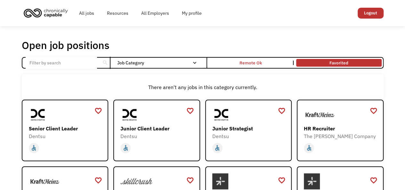
click at [330, 62] on link "Favorited" at bounding box center [339, 63] width 88 height 10
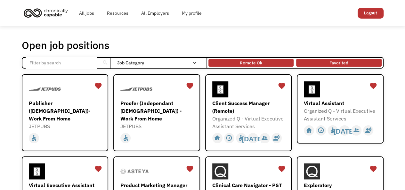
click at [231, 61] on div "Remote Ok" at bounding box center [251, 63] width 85 height 4
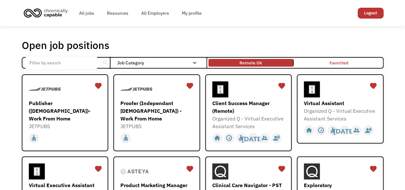
click at [308, 58] on link "Favorited" at bounding box center [339, 63] width 88 height 10
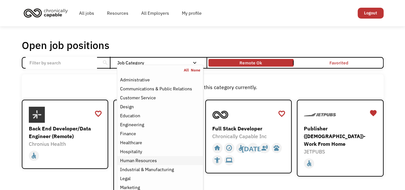
click at [136, 159] on div "Human Resources" at bounding box center [138, 161] width 37 height 8
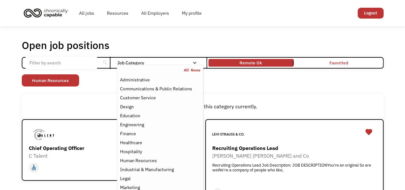
click at [234, 89] on div "Open job positions You have X liked items Search search Filter by category Admi…" at bounding box center [203, 123] width 362 height 168
click at [177, 64] on div "Job Category" at bounding box center [160, 63] width 86 height 4
click at [146, 91] on div "Communications & Public Relations" at bounding box center [156, 89] width 72 height 8
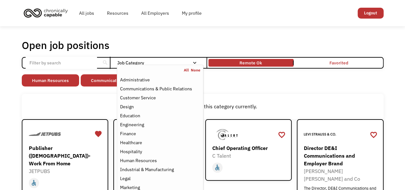
click at [230, 94] on div "There aren't any jobs in this category currently." at bounding box center [203, 107] width 362 height 26
click at [189, 61] on div "Job Category" at bounding box center [160, 63] width 86 height 4
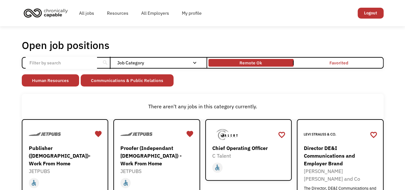
click at [189, 61] on div "Job Category" at bounding box center [160, 63] width 86 height 4
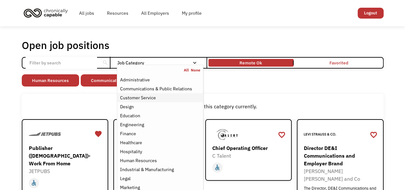
click at [163, 99] on div "Customer Service" at bounding box center [160, 98] width 80 height 8
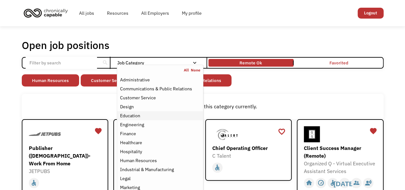
click at [155, 116] on div "Education" at bounding box center [160, 116] width 80 height 8
click at [151, 142] on div "Healthcare" at bounding box center [160, 143] width 80 height 8
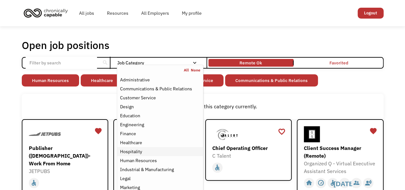
click at [148, 152] on div "Hospitality" at bounding box center [160, 152] width 80 height 8
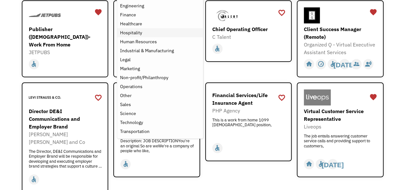
scroll to position [119, 0]
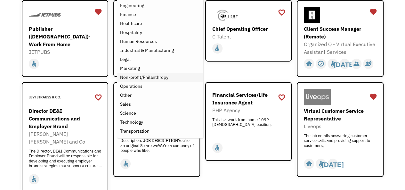
click at [161, 78] on div "Non-profit/Philanthropy" at bounding box center [144, 77] width 48 height 8
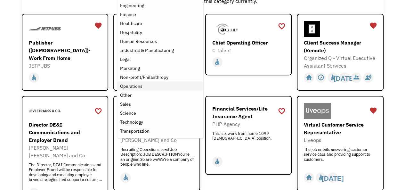
click at [155, 85] on div "Operations" at bounding box center [160, 86] width 80 height 8
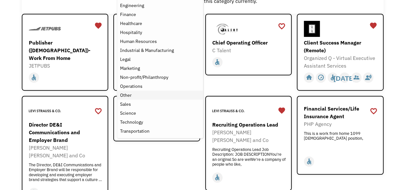
click at [150, 95] on div "Other" at bounding box center [160, 95] width 80 height 8
click at [145, 105] on div "Sales" at bounding box center [160, 104] width 80 height 8
click at [144, 111] on div "Science" at bounding box center [160, 113] width 80 height 8
click at [141, 131] on div "Transportation" at bounding box center [134, 131] width 29 height 8
click at [146, 125] on div "Technology" at bounding box center [160, 122] width 80 height 8
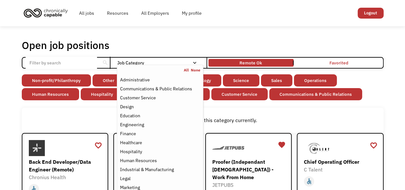
click at [187, 69] on link "All" at bounding box center [187, 70] width 7 height 5
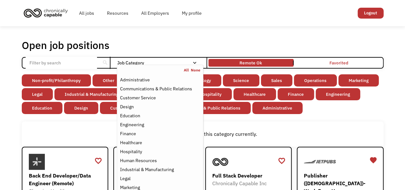
click at [181, 62] on div "Job Category" at bounding box center [160, 63] width 86 height 4
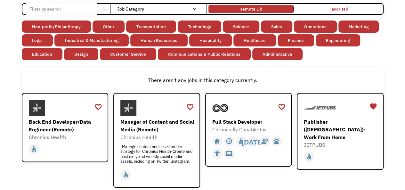
scroll to position [53, 0]
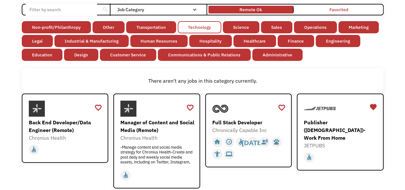
click at [200, 29] on link "Technology" at bounding box center [200, 27] width 44 height 12
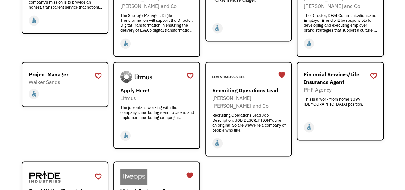
scroll to position [457, 0]
click at [99, 71] on div "favorite_border" at bounding box center [99, 76] width 8 height 10
click at [189, 71] on div "favorite_border" at bounding box center [190, 76] width 8 height 10
click at [374, 71] on div "favorite_border" at bounding box center [374, 76] width 8 height 10
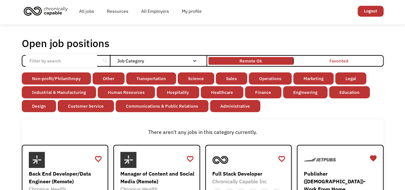
scroll to position [0, 0]
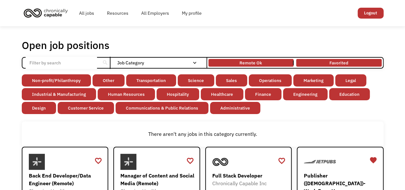
click at [319, 61] on link "Favorited" at bounding box center [339, 63] width 88 height 10
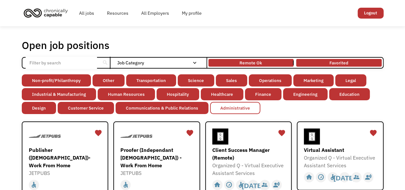
click at [237, 108] on link "Administrative" at bounding box center [235, 108] width 50 height 12
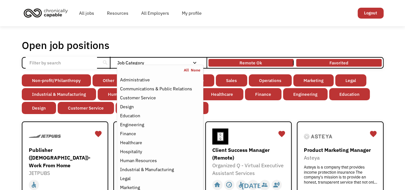
click at [195, 71] on link "None" at bounding box center [196, 70] width 10 height 5
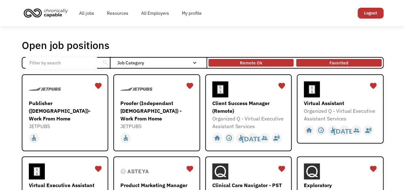
click at [229, 61] on div "Remote Ok" at bounding box center [251, 63] width 85 height 4
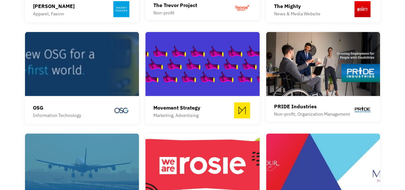
scroll to position [654, 0]
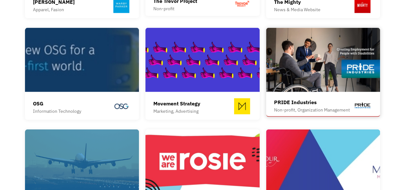
click at [293, 83] on img at bounding box center [323, 60] width 114 height 64
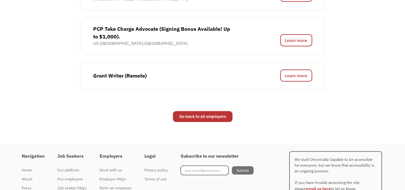
scroll to position [808, 0]
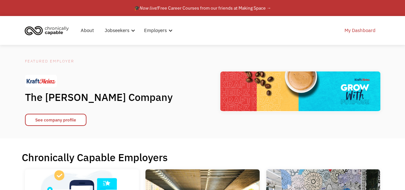
click at [346, 31] on link "My Dashboard" at bounding box center [360, 30] width 39 height 21
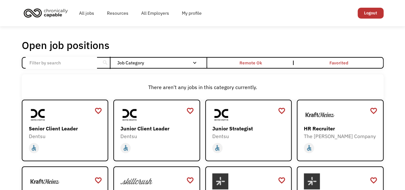
click at [84, 62] on input "Email Form" at bounding box center [61, 63] width 71 height 12
click input "Email Form" at bounding box center [0, 0] width 0 height 0
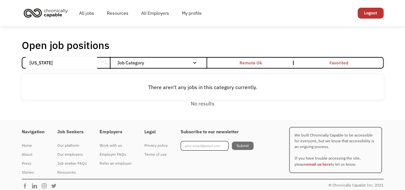
click input "Email Form" at bounding box center [0, 0] width 0 height 0
type input "CO"
click input "Email Form" at bounding box center [0, 0] width 0 height 0
